Goal: Information Seeking & Learning: Check status

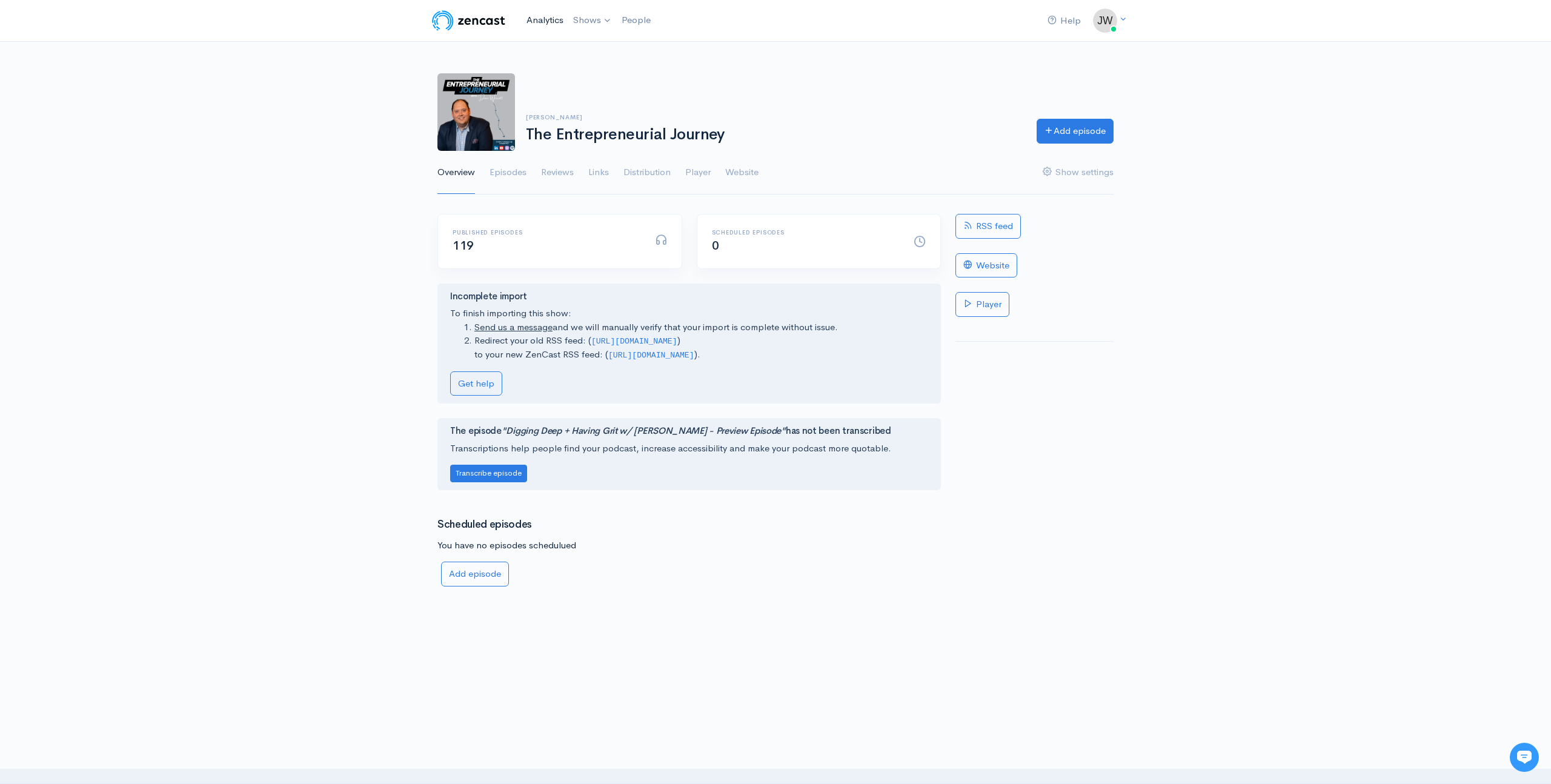
click at [557, 18] on link "Analytics" at bounding box center [545, 20] width 47 height 26
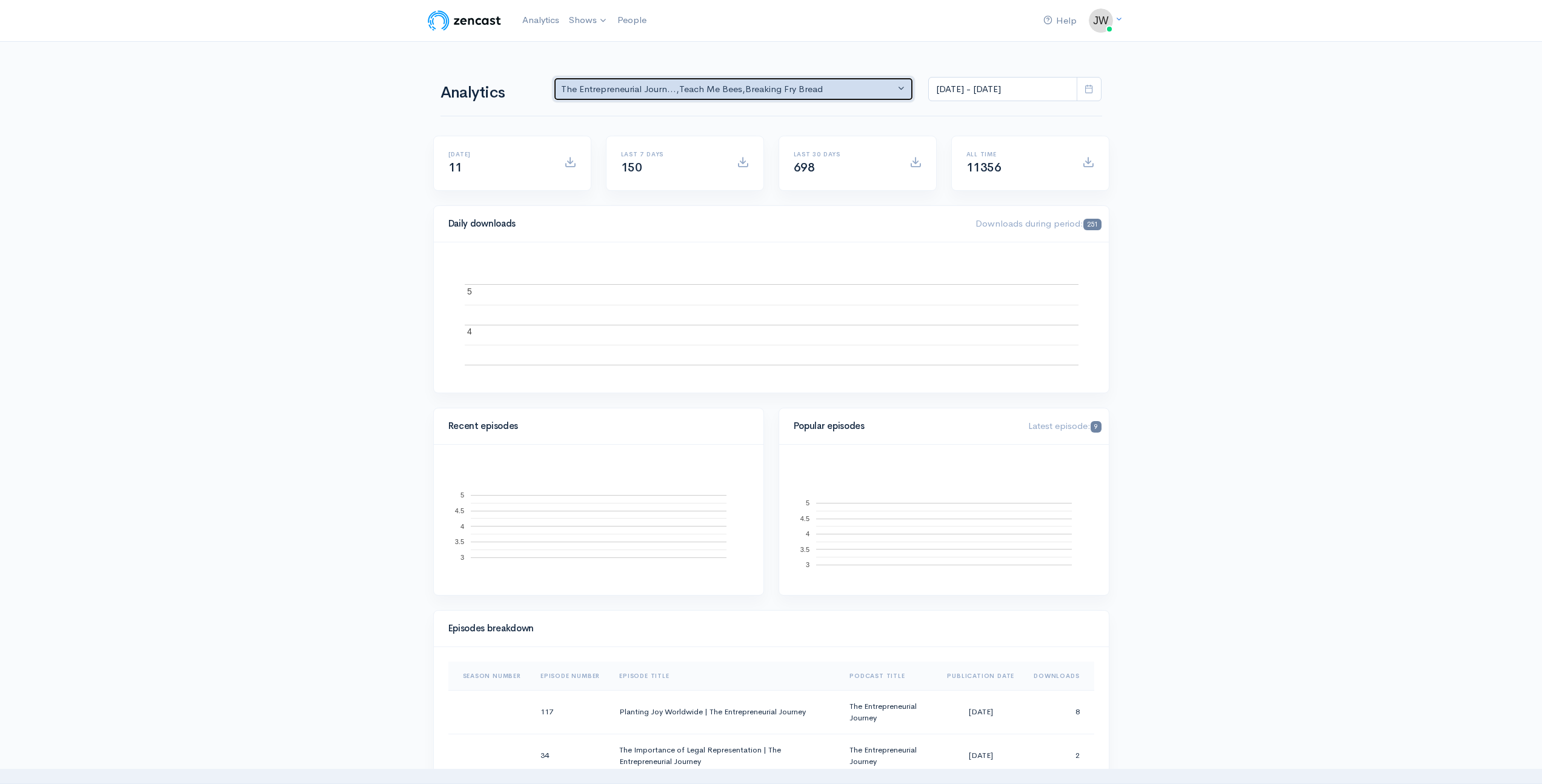
click at [795, 83] on div "The Entrepreneurial Journ... , Teach Me Bees , Breaking Fry Bread" at bounding box center [728, 89] width 335 height 14
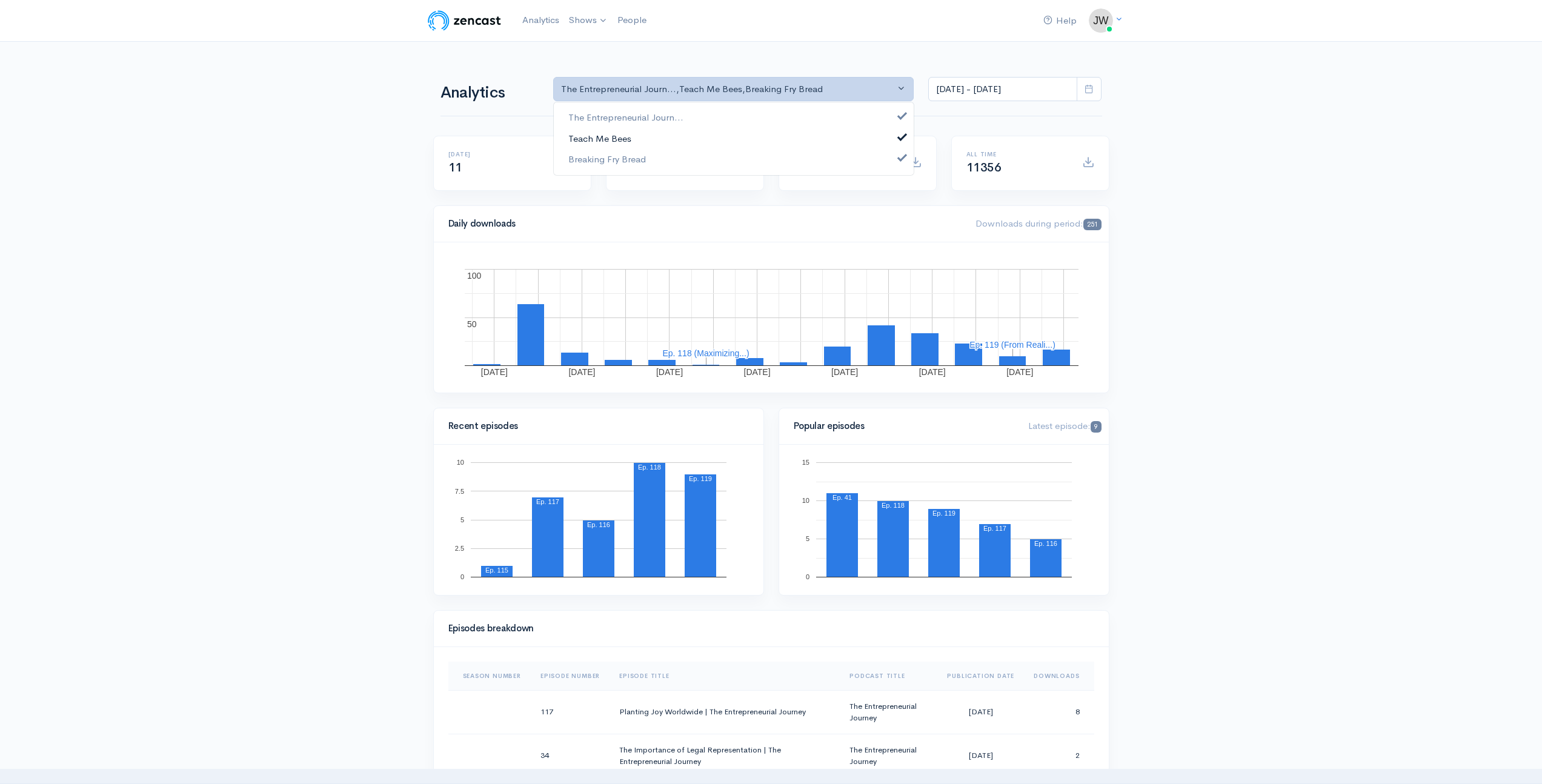
click at [900, 136] on span at bounding box center [902, 135] width 5 height 9
click at [898, 155] on link "Breaking Fry Bread" at bounding box center [733, 159] width 360 height 22
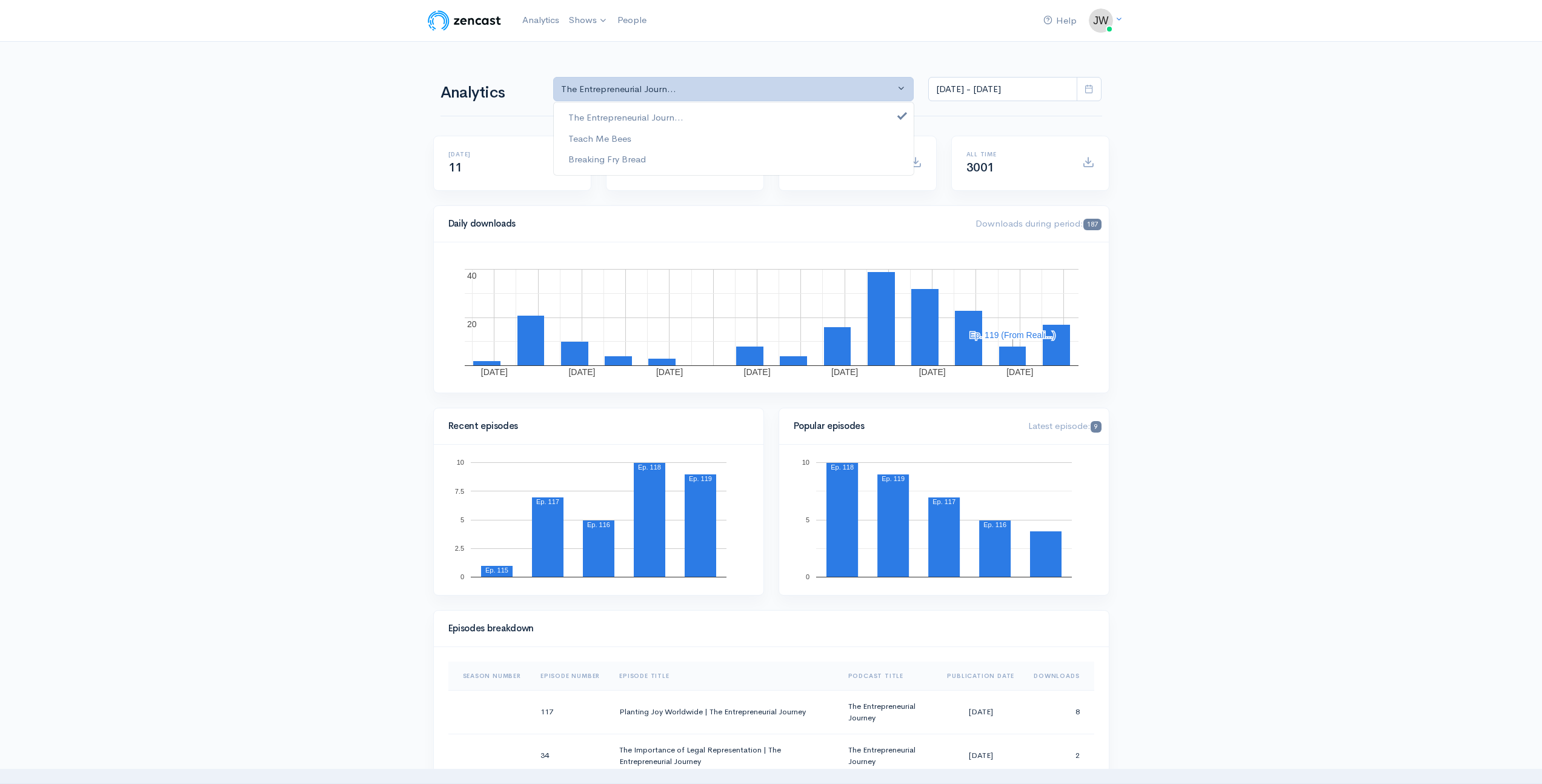
click at [1095, 90] on span at bounding box center [1089, 89] width 24 height 24
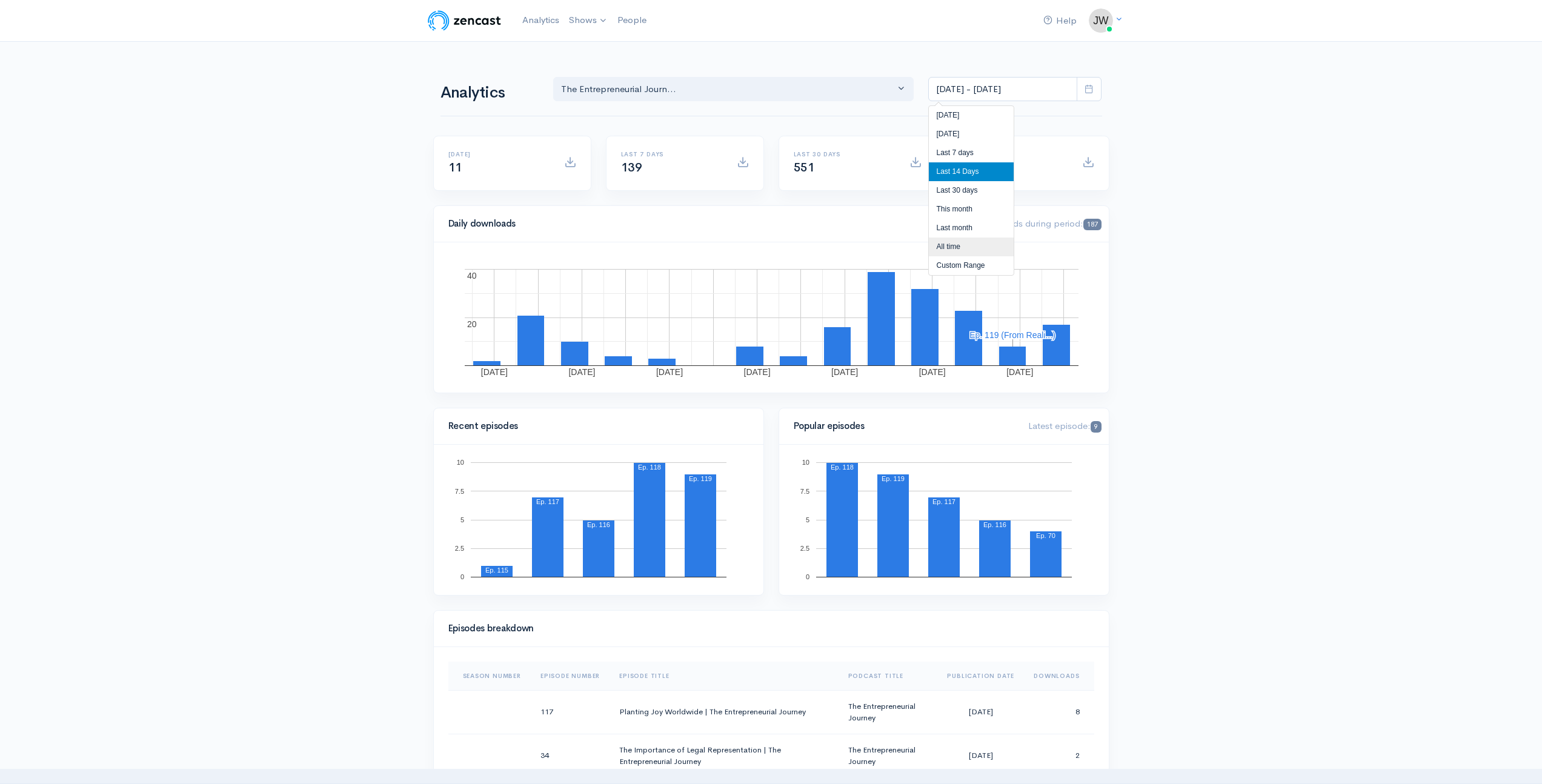
click at [952, 249] on li "All time" at bounding box center [971, 246] width 85 height 19
type input "[DATE] - [DATE]"
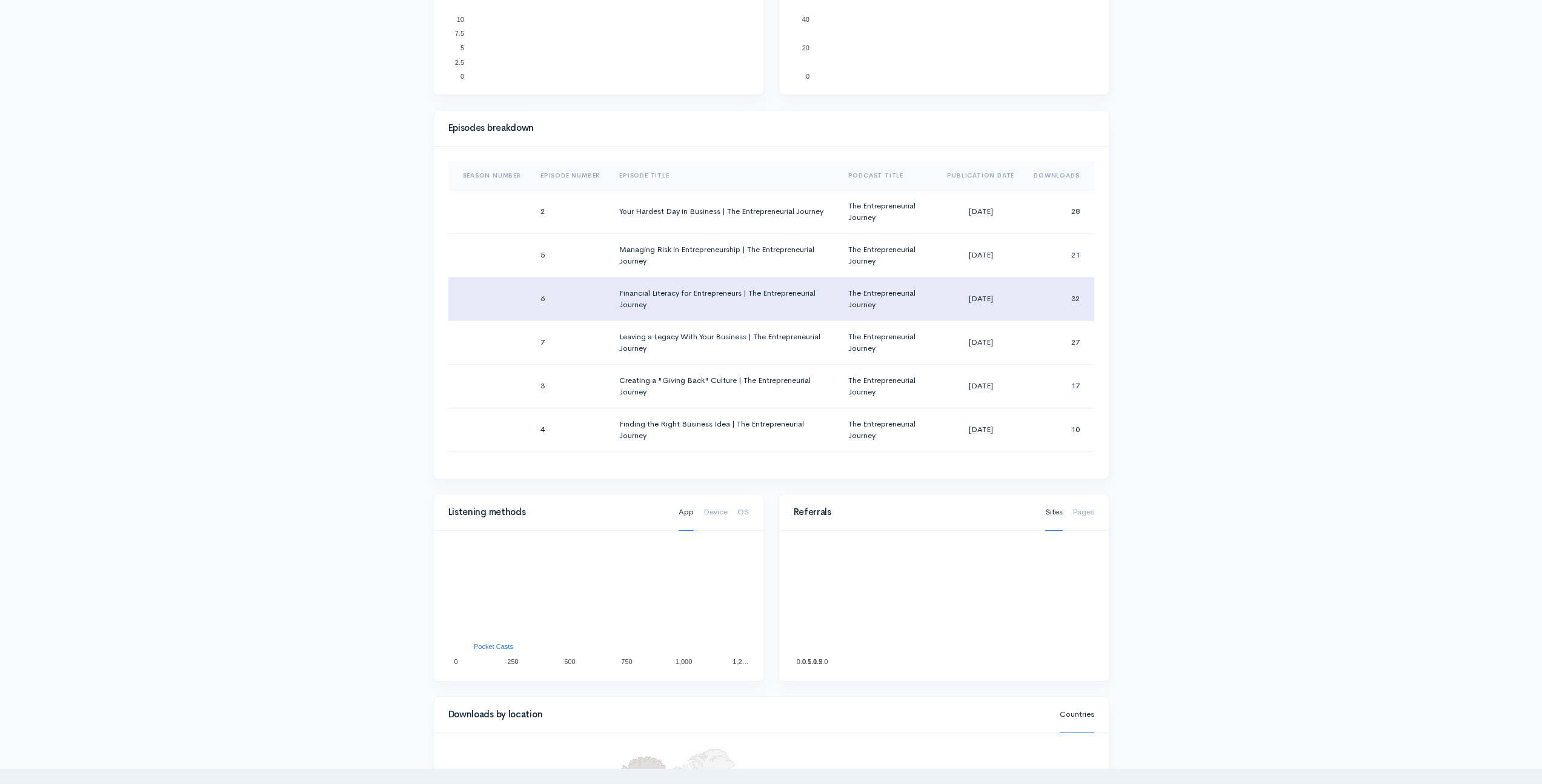
scroll to position [490, 0]
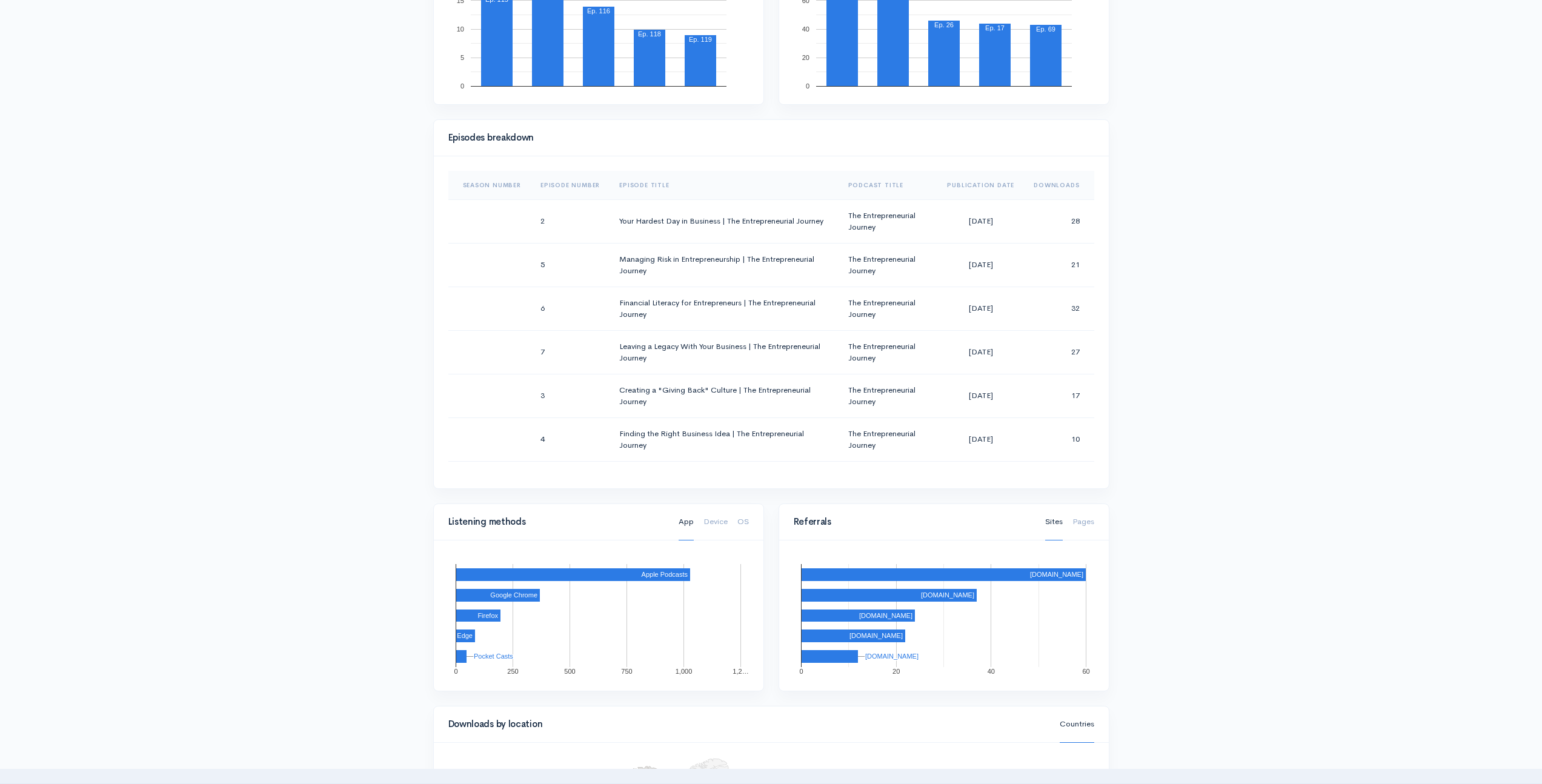
click at [562, 184] on th "Episode Number" at bounding box center [570, 185] width 79 height 29
click at [562, 183] on th "Episode Number" at bounding box center [574, 185] width 88 height 29
click at [1054, 188] on th "Downloads" at bounding box center [1059, 185] width 70 height 29
click at [1050, 184] on th "Downloads" at bounding box center [1055, 185] width 79 height 29
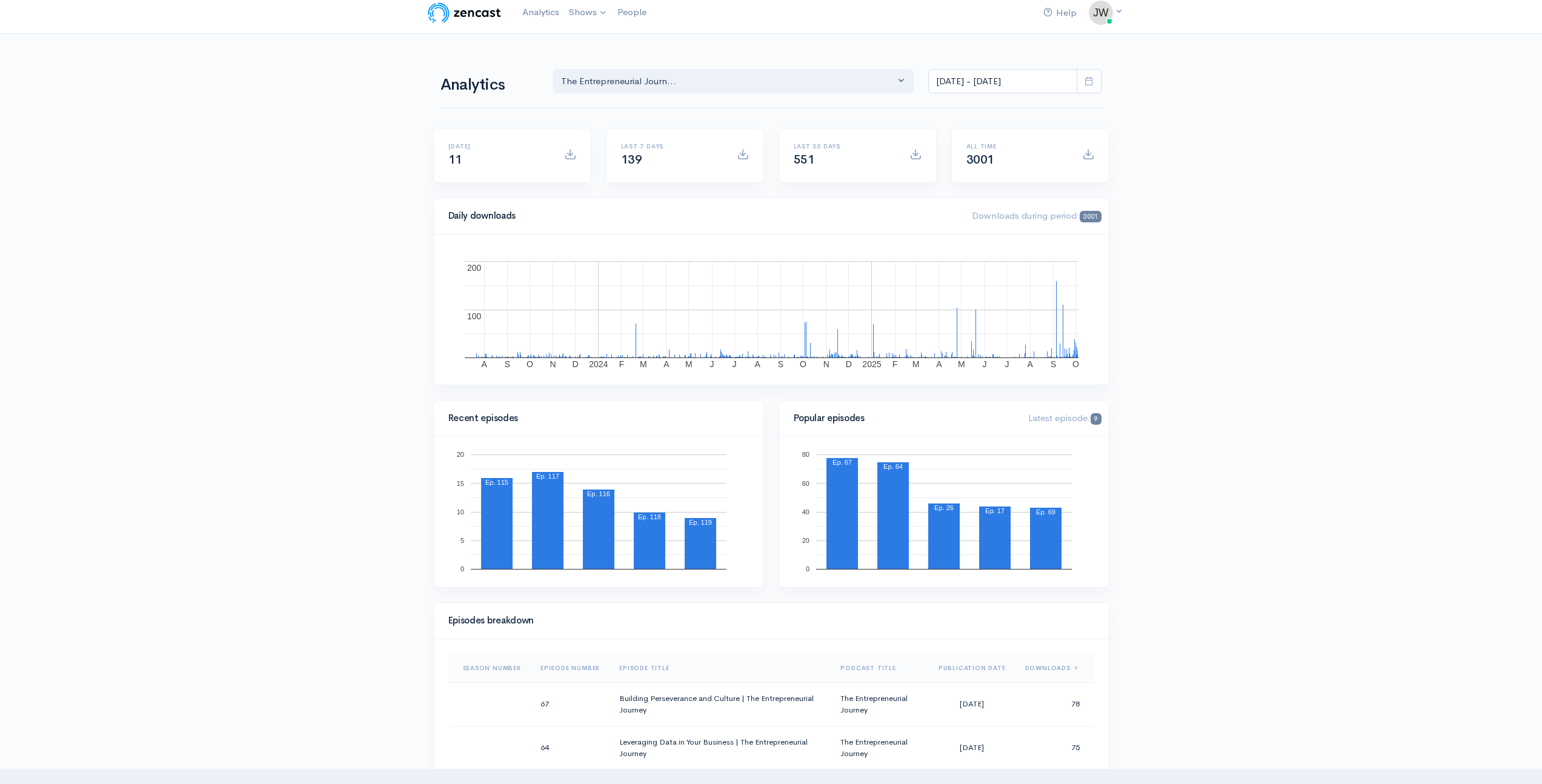
scroll to position [7, 0]
